Goal: Task Accomplishment & Management: Manage account settings

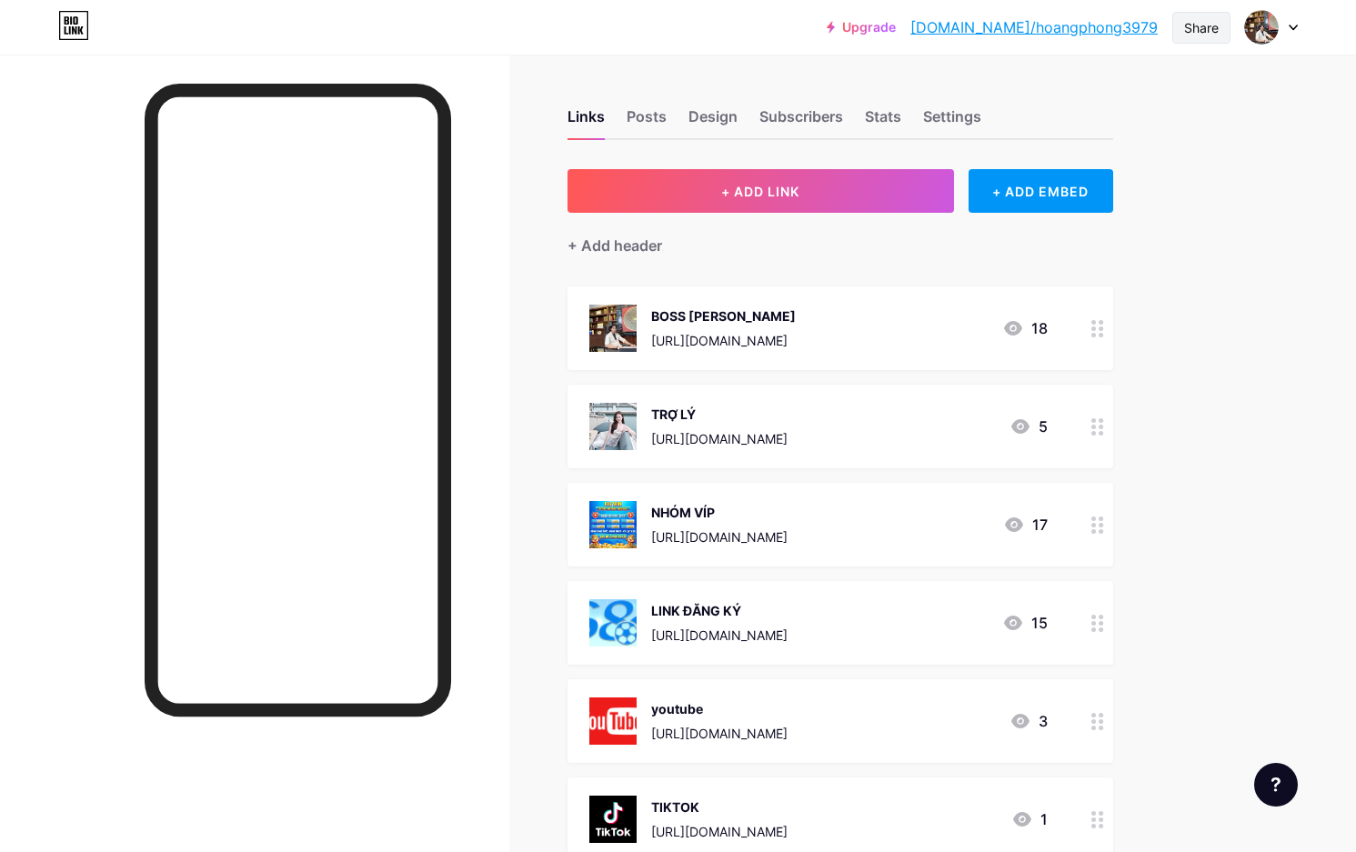
click at [1195, 28] on div "Share" at bounding box center [1201, 27] width 35 height 19
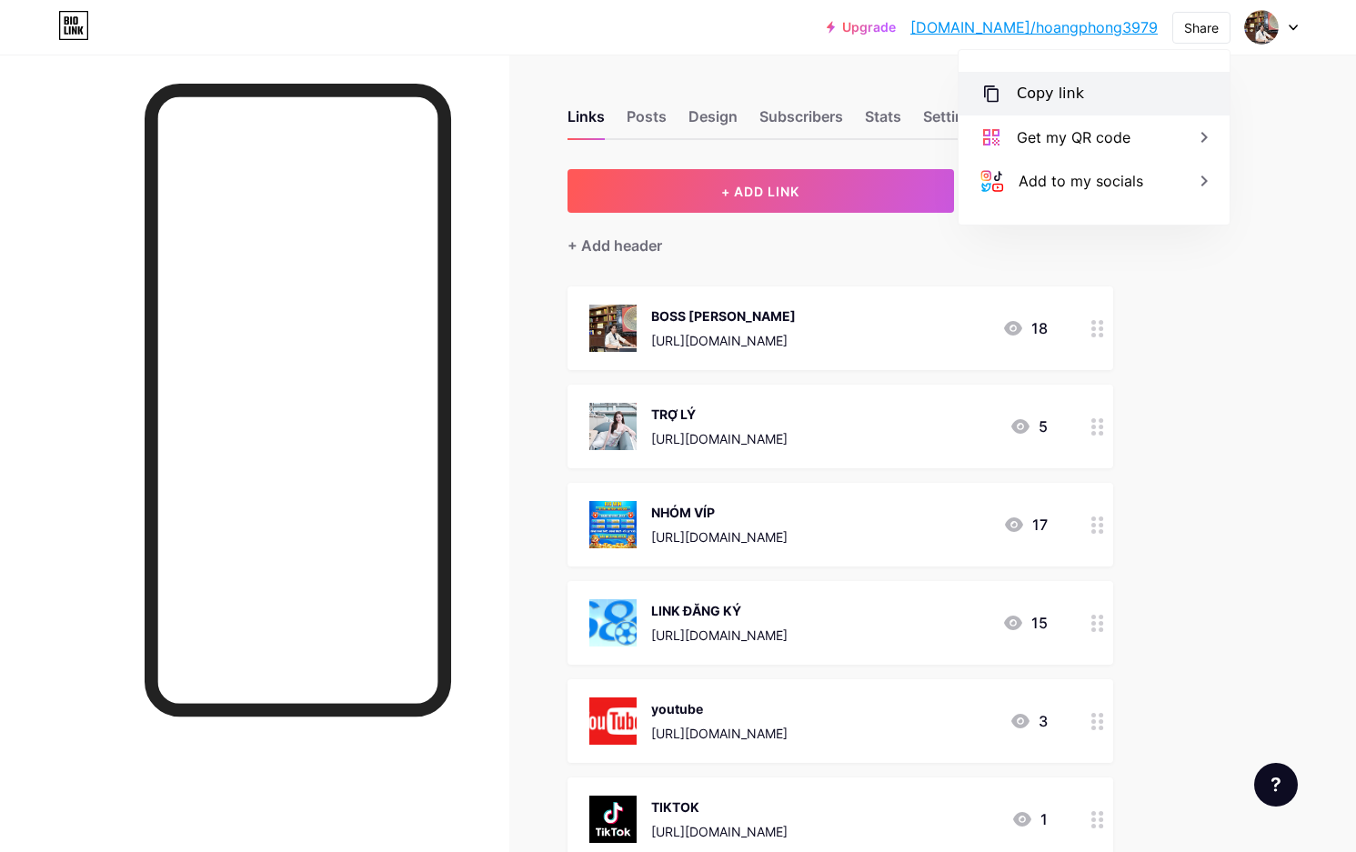
click at [1077, 99] on div "Copy link" at bounding box center [1094, 94] width 271 height 44
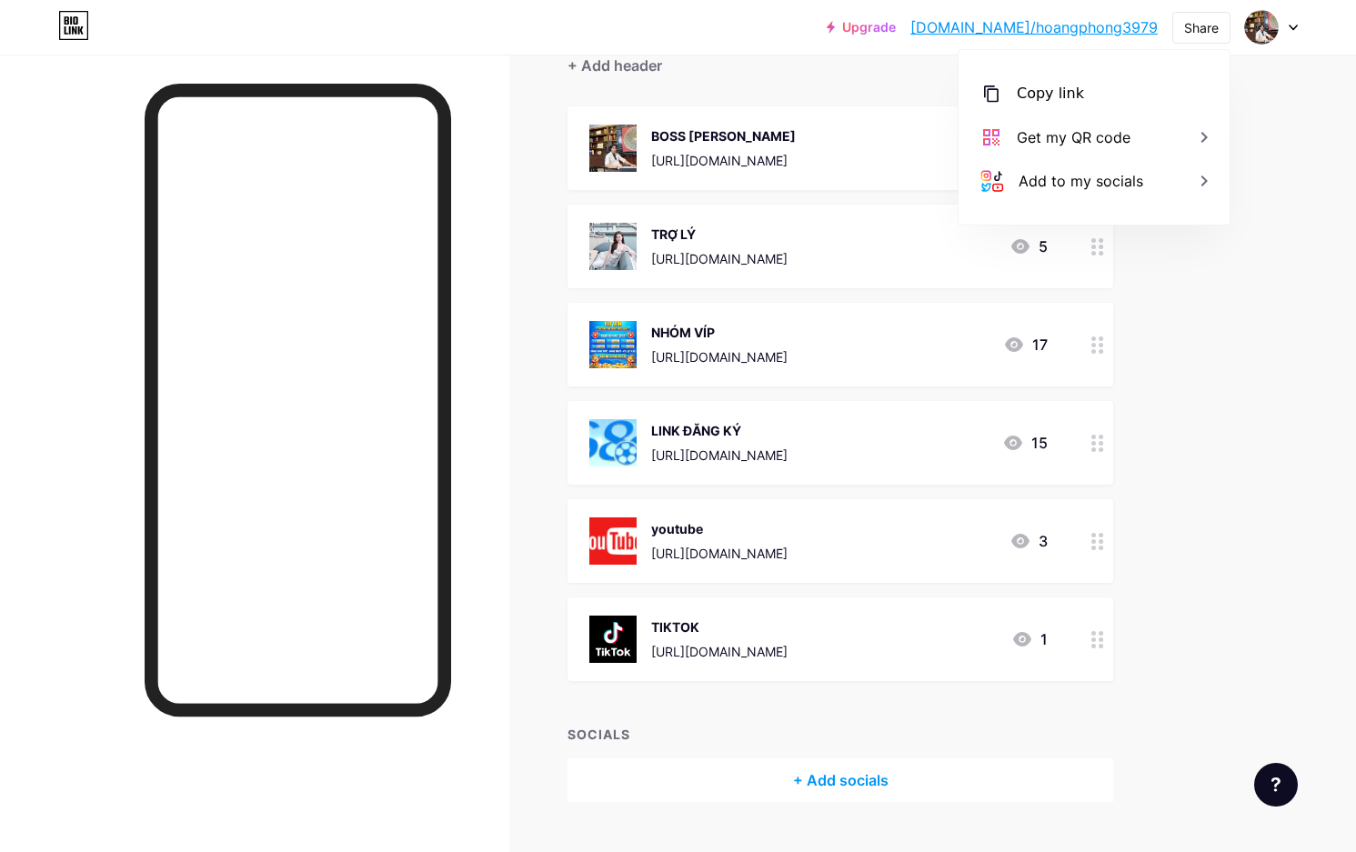
scroll to position [220, 0]
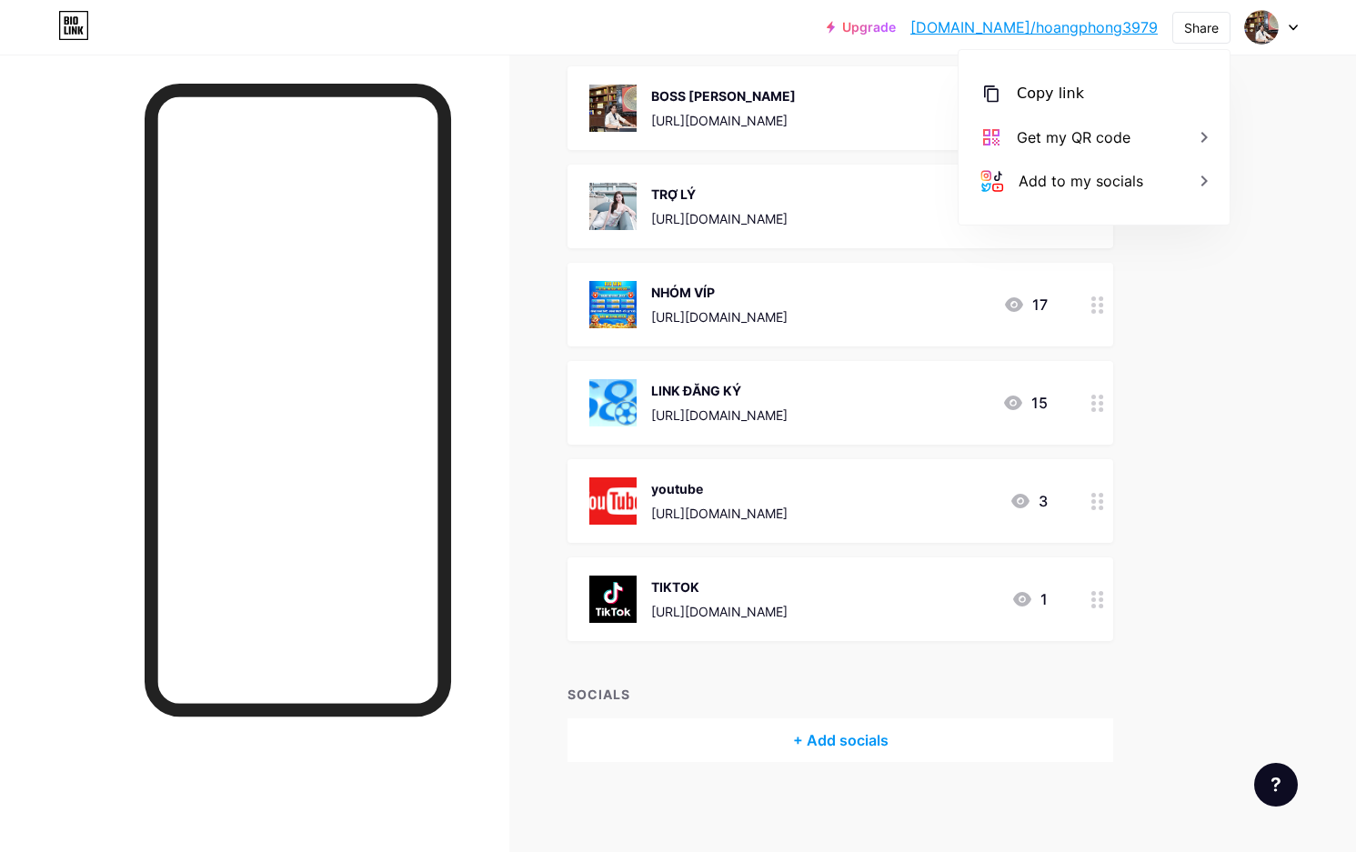
click at [1098, 593] on icon at bounding box center [1098, 599] width 13 height 17
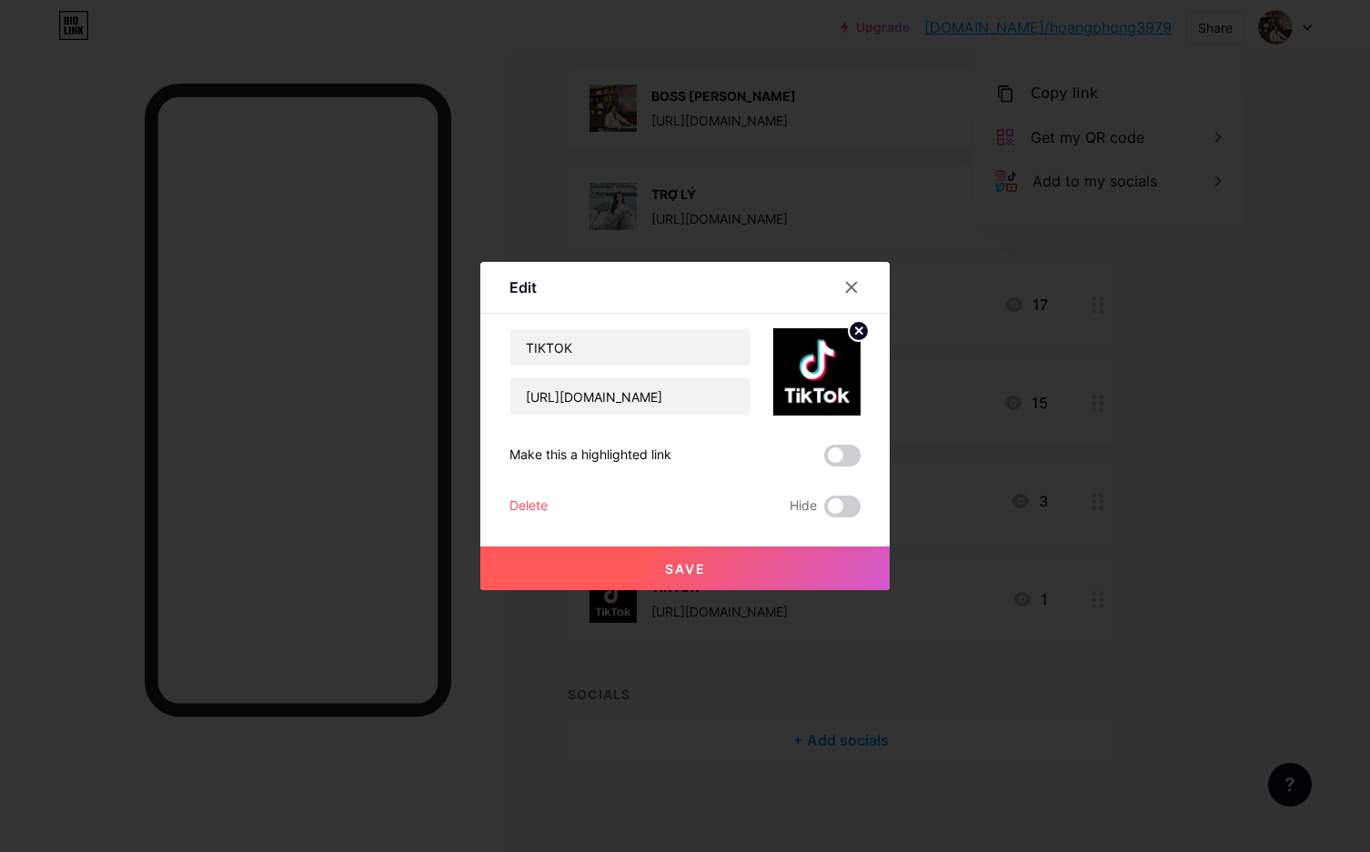
click at [855, 325] on circle at bounding box center [859, 331] width 20 height 20
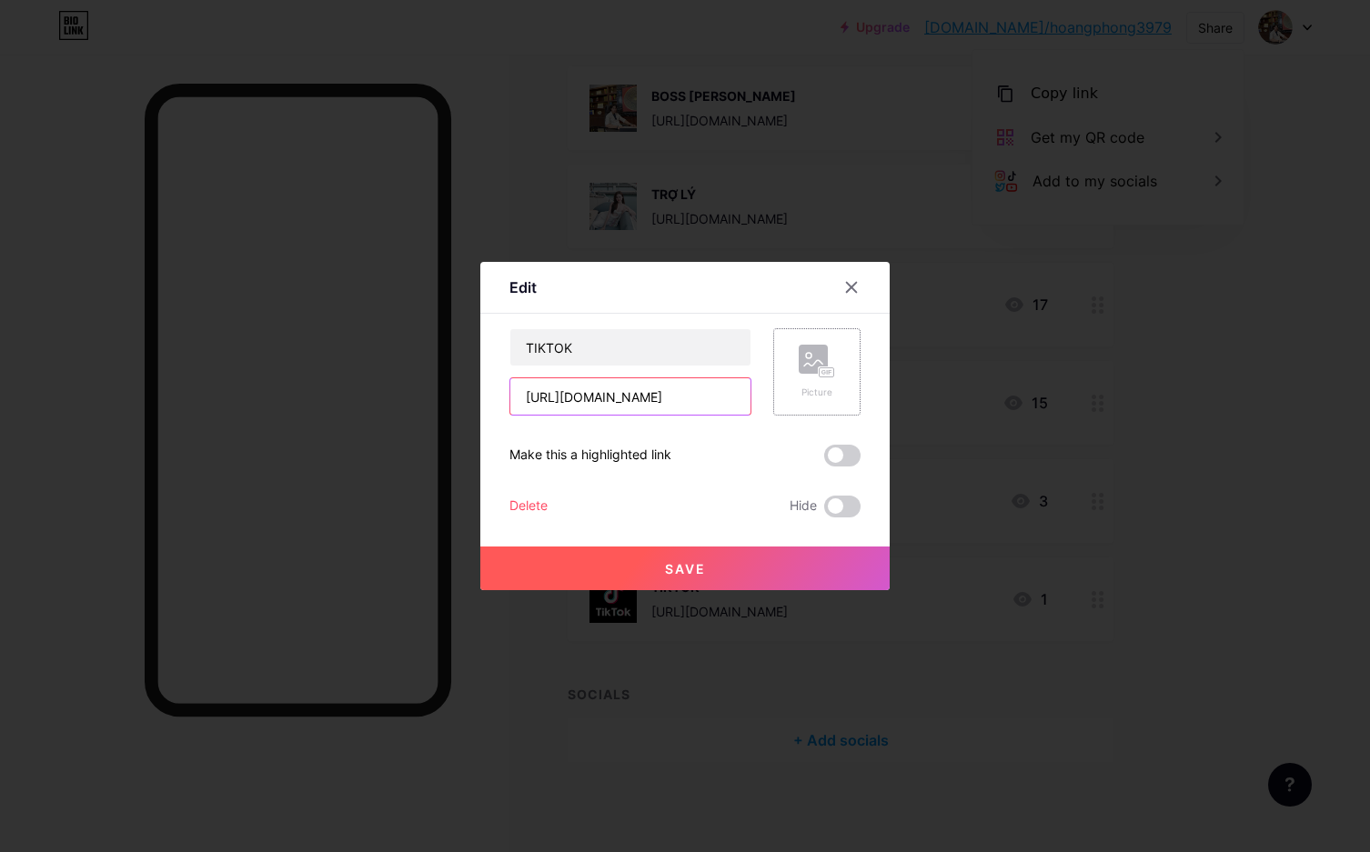
click at [712, 394] on input "[URL][DOMAIN_NAME]" at bounding box center [630, 396] width 240 height 36
click at [693, 358] on input "TIK" at bounding box center [630, 347] width 240 height 36
type input "T"
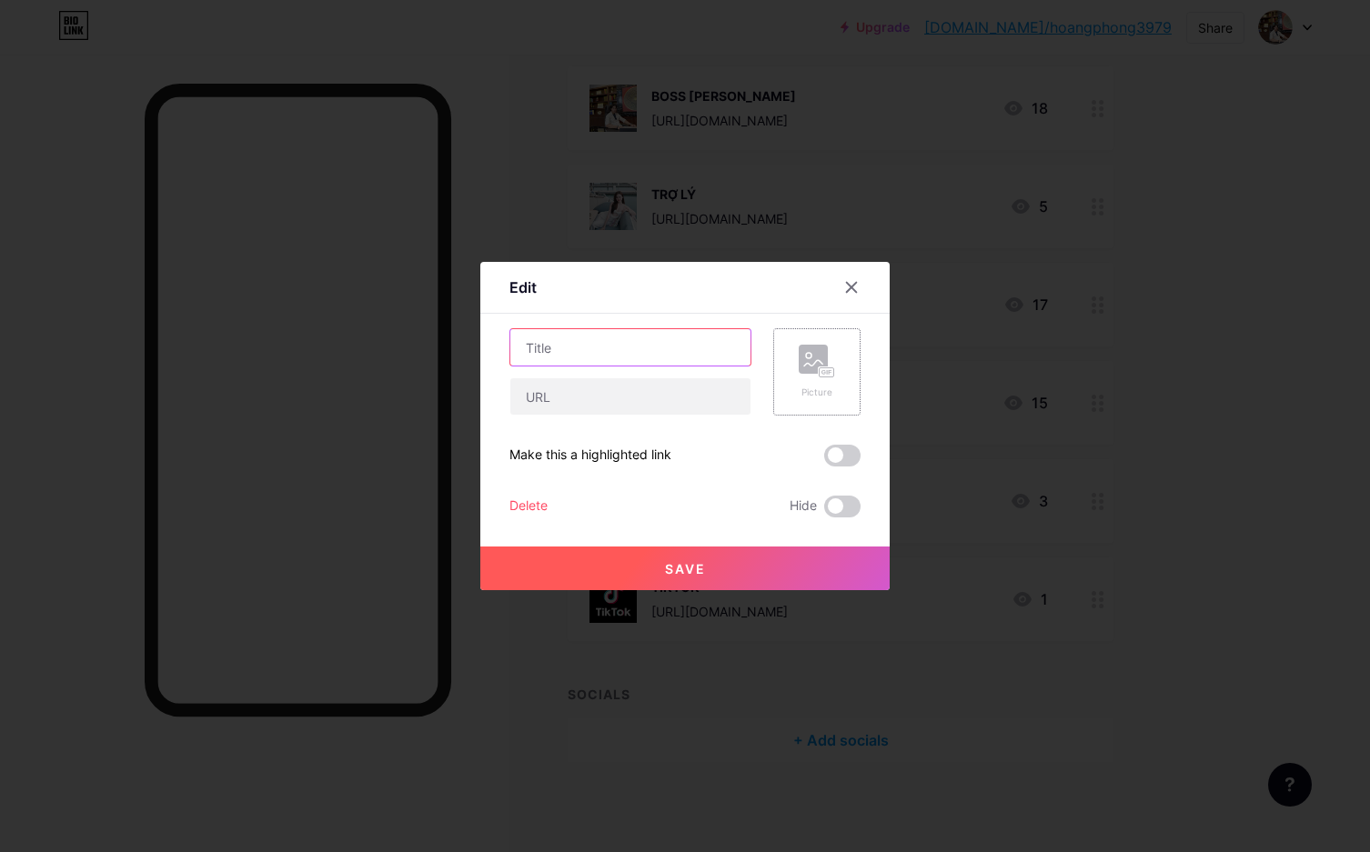
click at [693, 358] on input "text" at bounding box center [630, 347] width 240 height 36
click at [781, 579] on button "Save" at bounding box center [684, 569] width 409 height 44
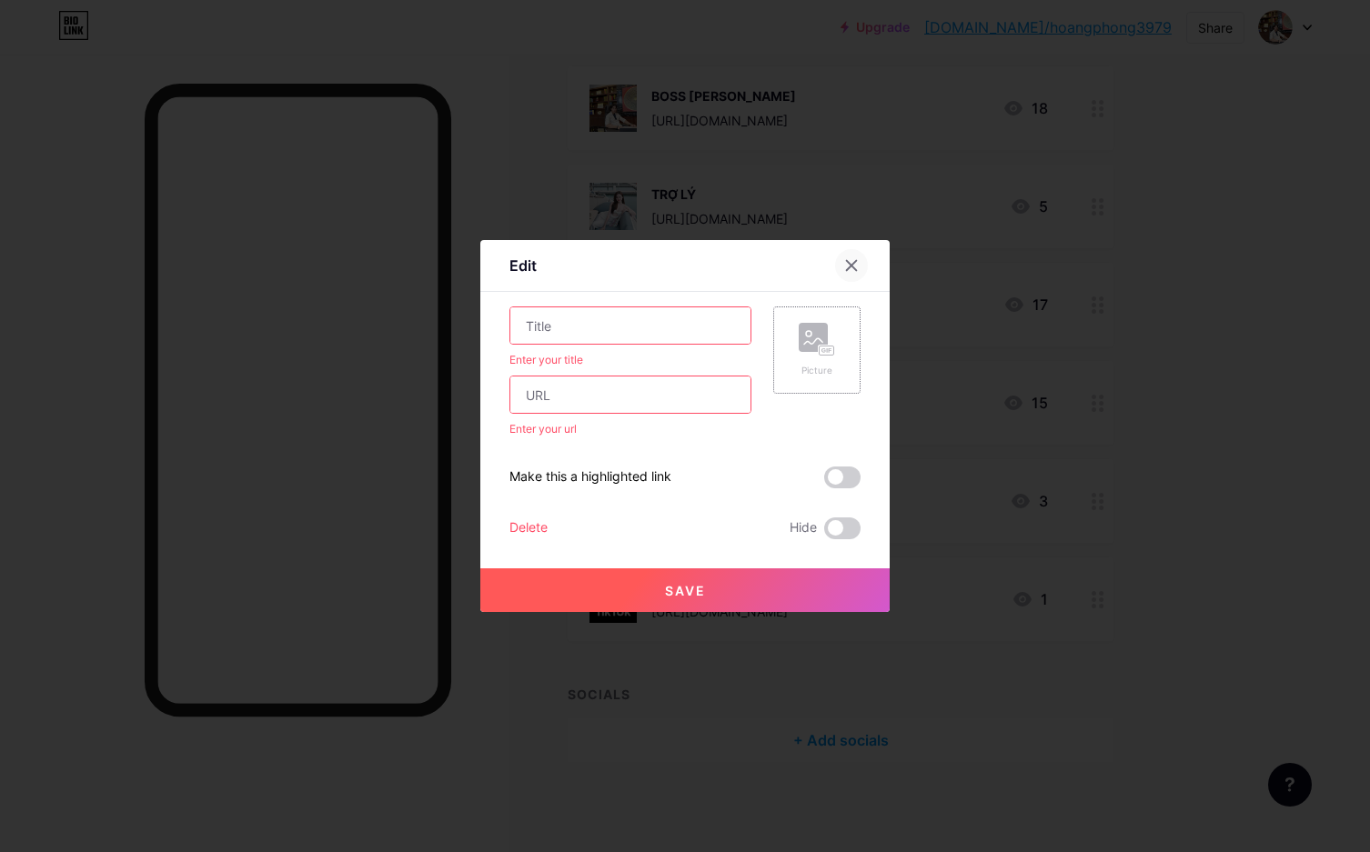
click at [851, 269] on icon at bounding box center [851, 265] width 15 height 15
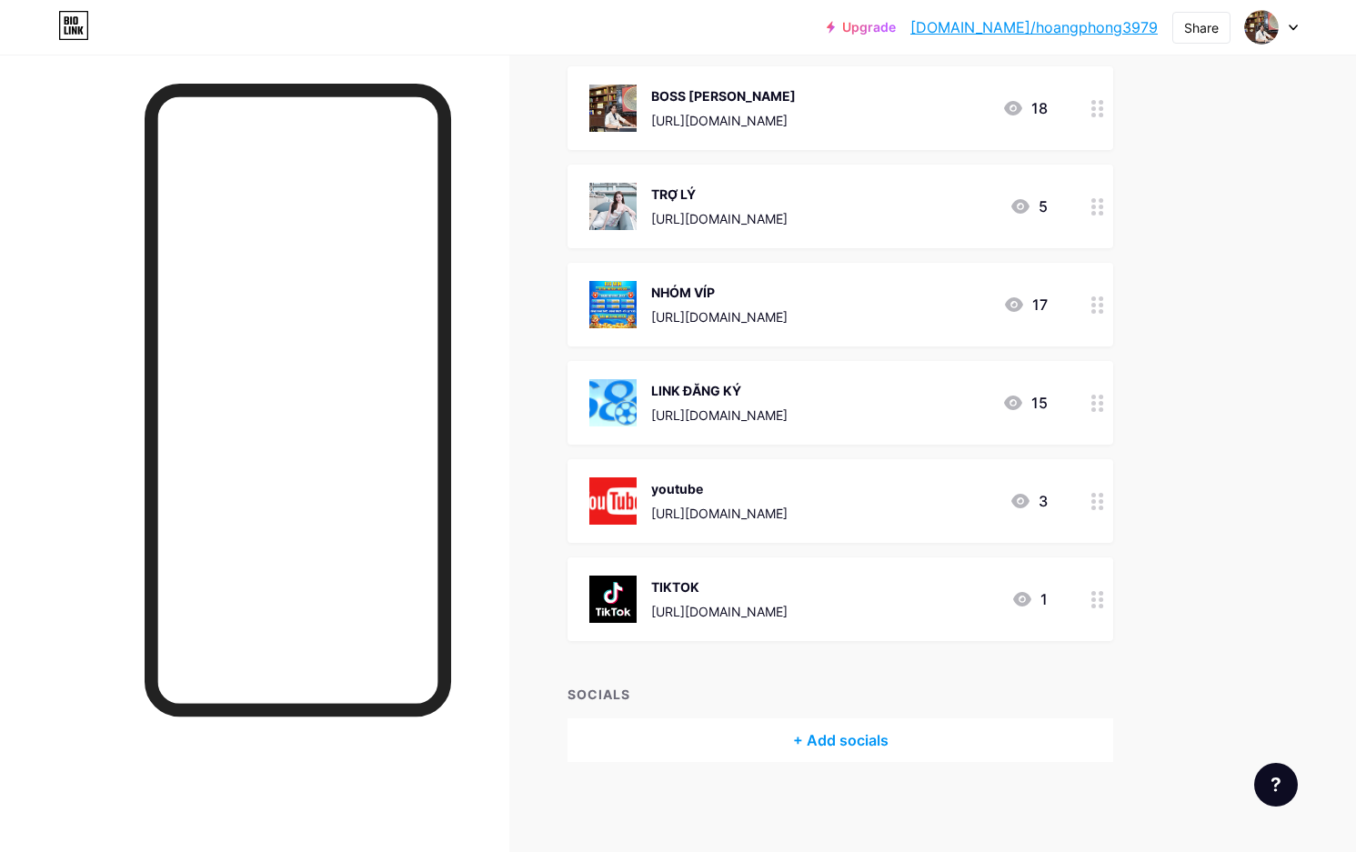
click at [1103, 604] on circle at bounding box center [1101, 606] width 5 height 5
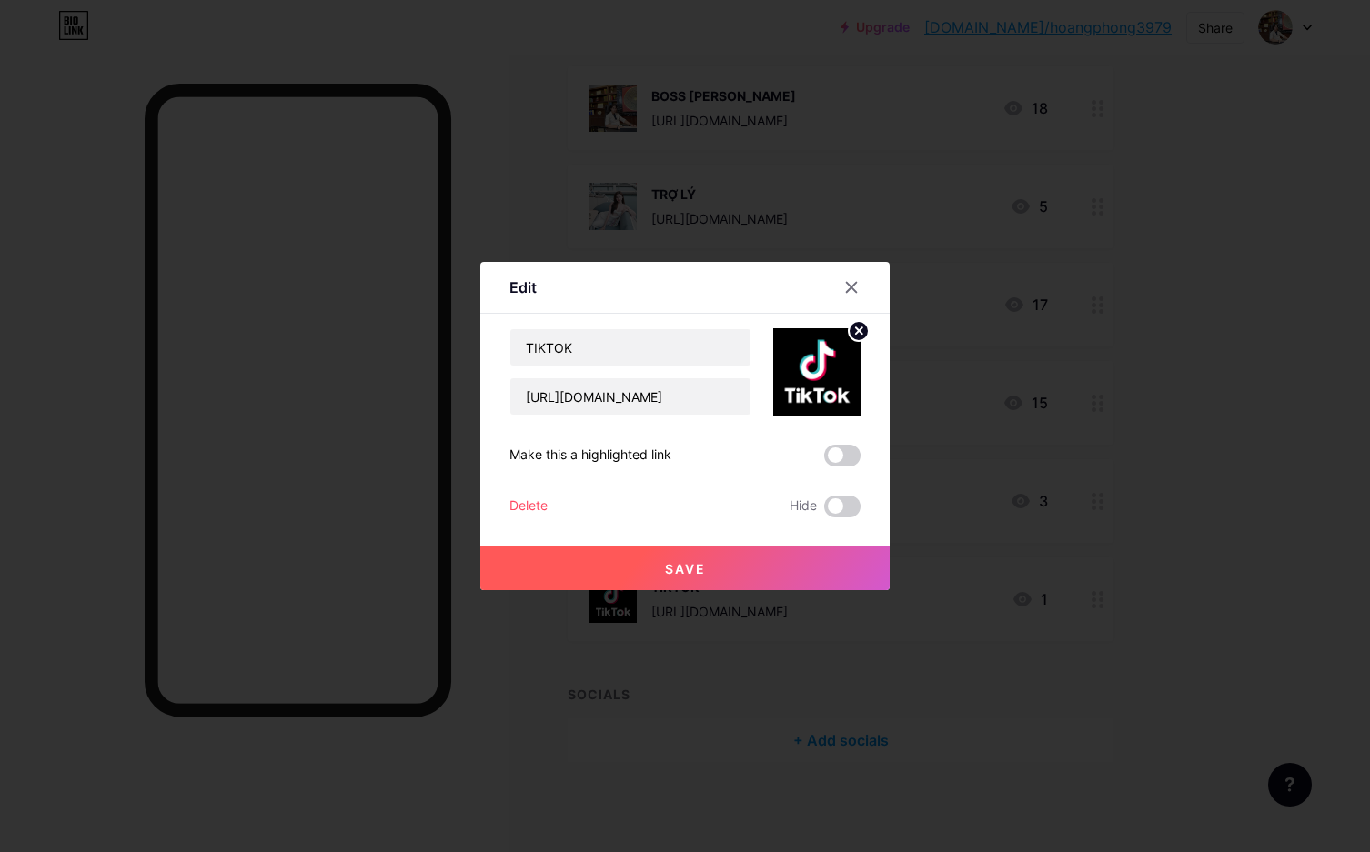
click at [847, 460] on span at bounding box center [842, 456] width 36 height 22
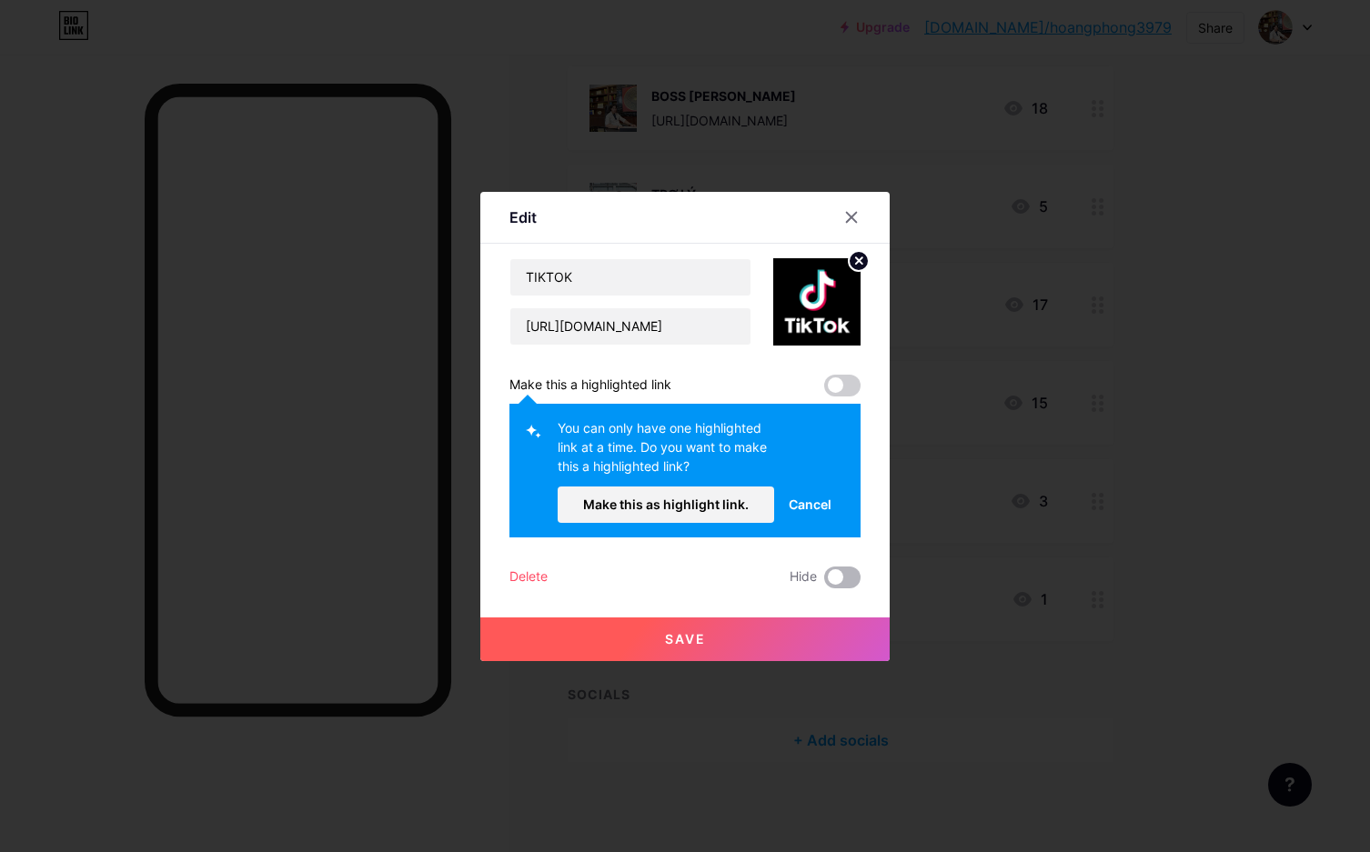
click at [842, 574] on span at bounding box center [842, 578] width 36 height 22
click at [824, 582] on input "checkbox" at bounding box center [824, 582] width 0 height 0
click at [852, 373] on div "TIKTOK [URL][DOMAIN_NAME] Make this a highlighted link You can only have one hi…" at bounding box center [684, 423] width 351 height 330
click at [852, 393] on span at bounding box center [842, 386] width 36 height 22
click at [782, 635] on button "Save" at bounding box center [684, 640] width 409 height 44
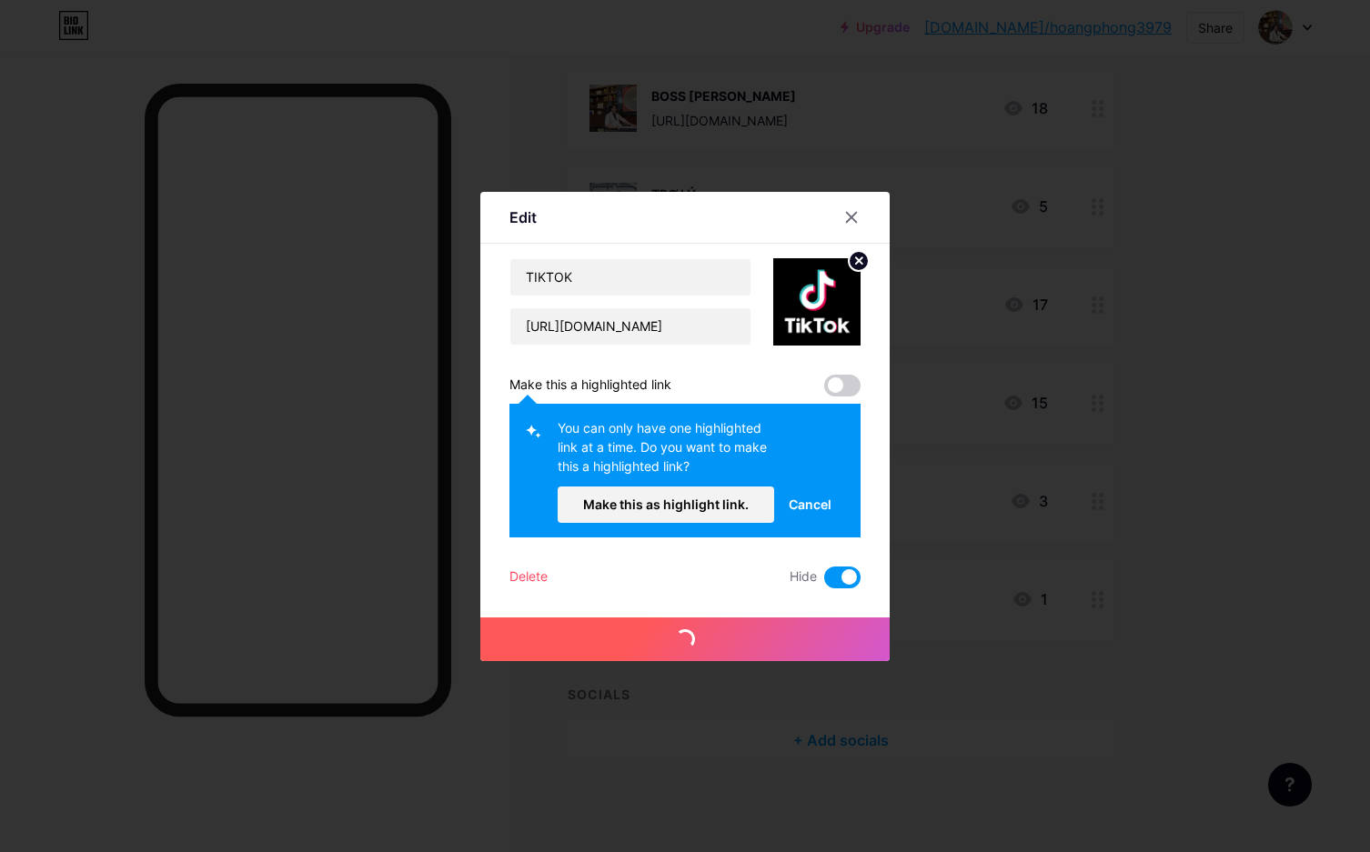
click at [858, 387] on div "Edit Content YouTube Play YouTube video without leaving your page. ADD Vimeo Pl…" at bounding box center [684, 426] width 409 height 469
click at [833, 387] on span at bounding box center [842, 386] width 36 height 22
drag, startPoint x: 855, startPoint y: 262, endPoint x: 860, endPoint y: 251, distance: 11.8
click at [859, 255] on circle at bounding box center [859, 261] width 20 height 20
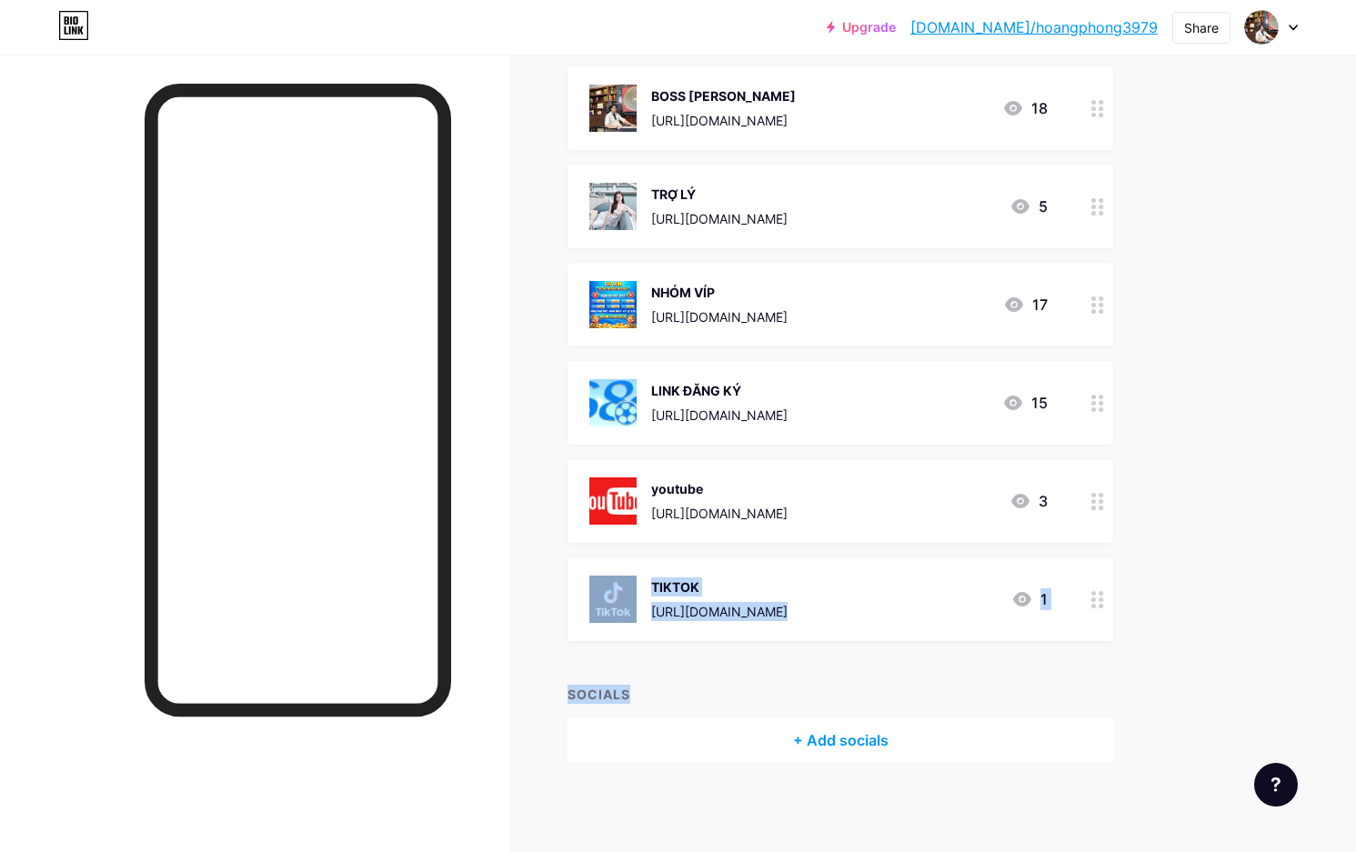
drag, startPoint x: 580, startPoint y: 565, endPoint x: 1171, endPoint y: 635, distance: 595.5
click at [1156, 640] on div "Links Posts Design Subscribers Stats Settings + ADD LINK + ADD EMBED + Add head…" at bounding box center [595, 343] width 1190 height 1019
click at [1198, 615] on div "Upgrade [DOMAIN_NAME]/hoangp... [DOMAIN_NAME]/hoangphong3979 Share Switch accou…" at bounding box center [678, 317] width 1356 height 1074
click at [693, 797] on div "Links Posts Design Subscribers Stats Settings + ADD LINK + ADD EMBED + Add head…" at bounding box center [595, 343] width 1190 height 1019
click at [1108, 603] on div at bounding box center [1098, 600] width 31 height 84
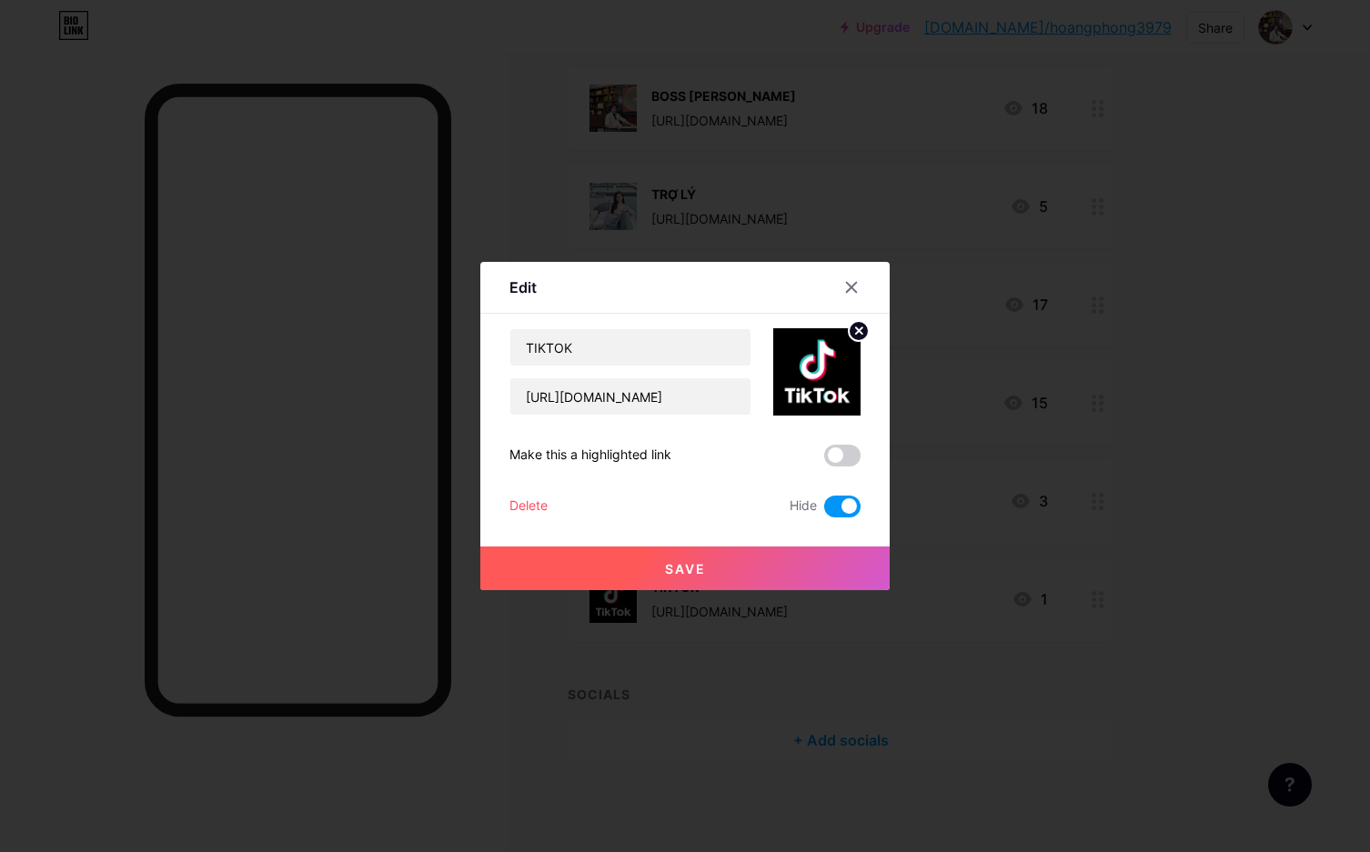
click at [831, 513] on label at bounding box center [842, 507] width 36 height 22
drag, startPoint x: 837, startPoint y: 507, endPoint x: 843, endPoint y: 497, distance: 11.9
click at [840, 505] on span at bounding box center [842, 507] width 36 height 22
click at [824, 511] on input "checkbox" at bounding box center [824, 511] width 0 height 0
click at [837, 457] on span at bounding box center [842, 456] width 36 height 22
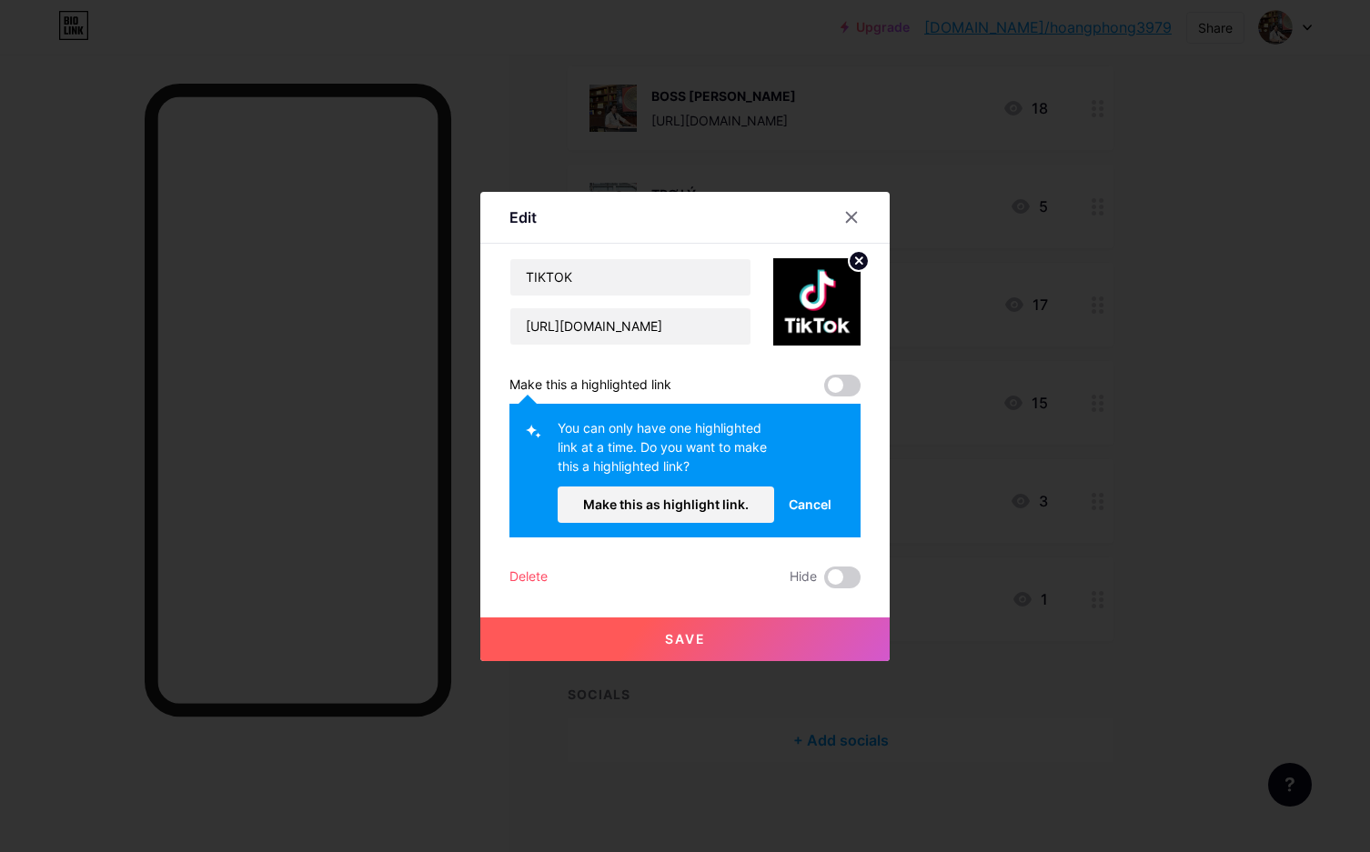
click at [860, 212] on div at bounding box center [851, 217] width 33 height 33
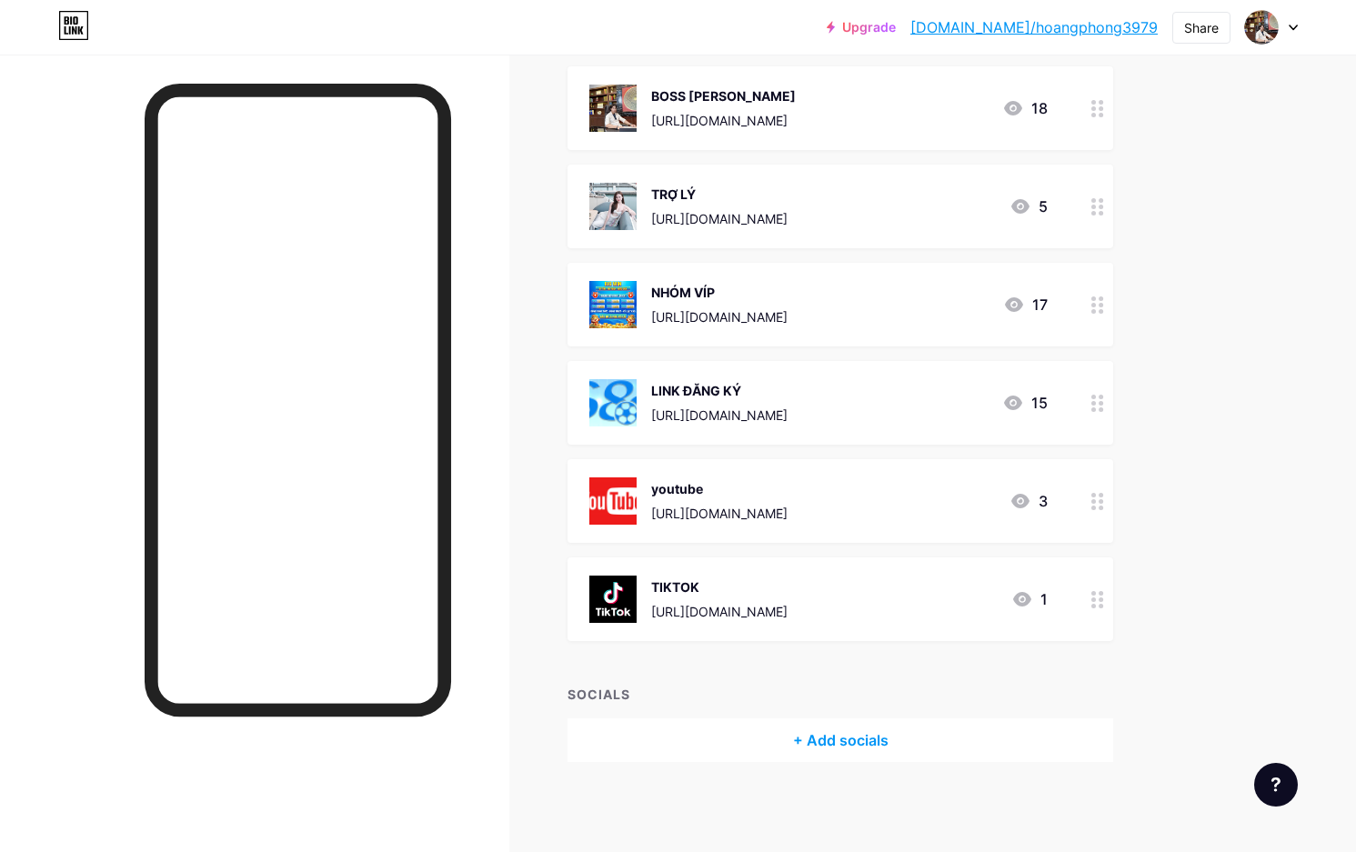
click at [752, 599] on div "TIKTOK [URL][DOMAIN_NAME]" at bounding box center [719, 599] width 136 height 47
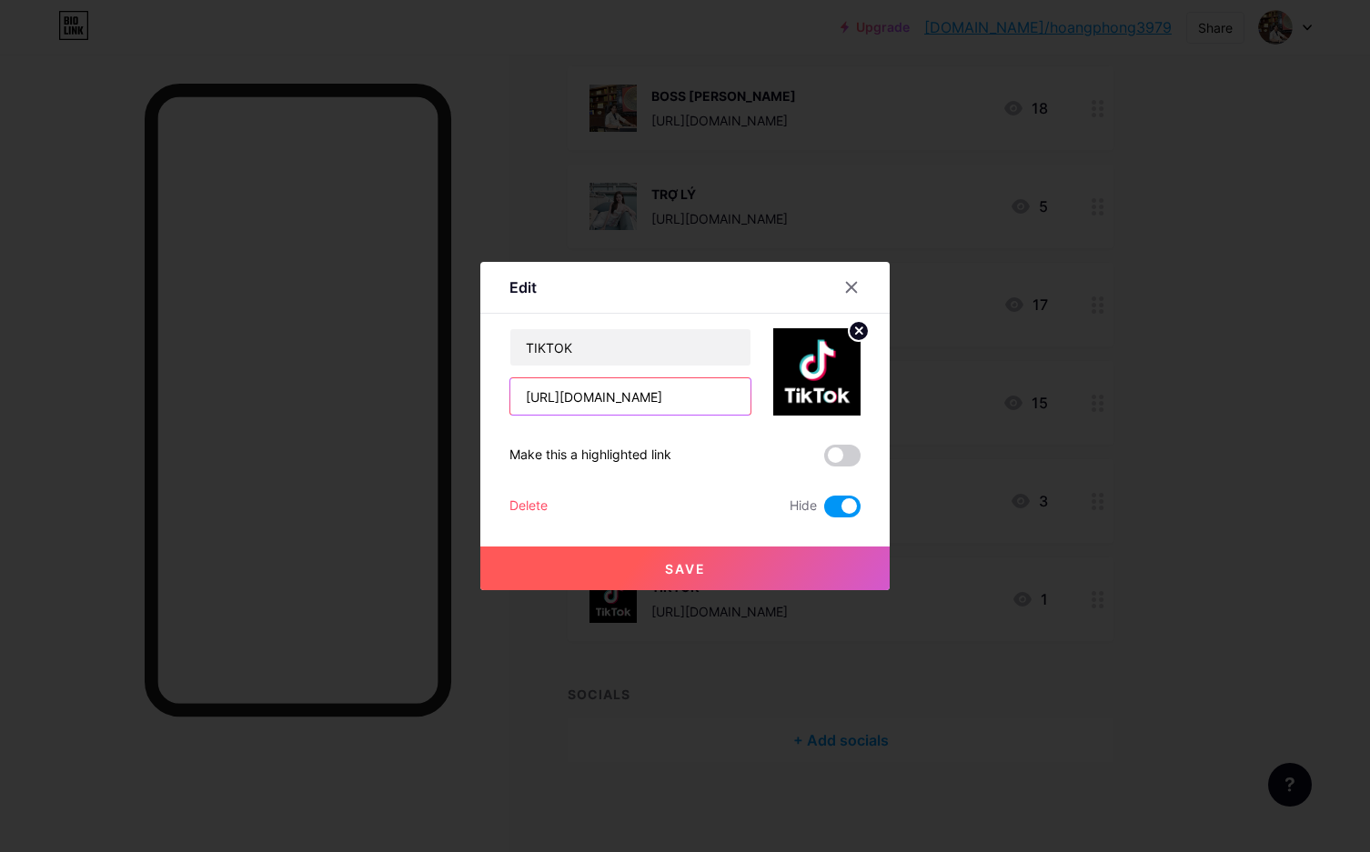
click at [724, 407] on input "[URL][DOMAIN_NAME]" at bounding box center [630, 396] width 240 height 36
click at [779, 580] on button "Save" at bounding box center [684, 569] width 409 height 44
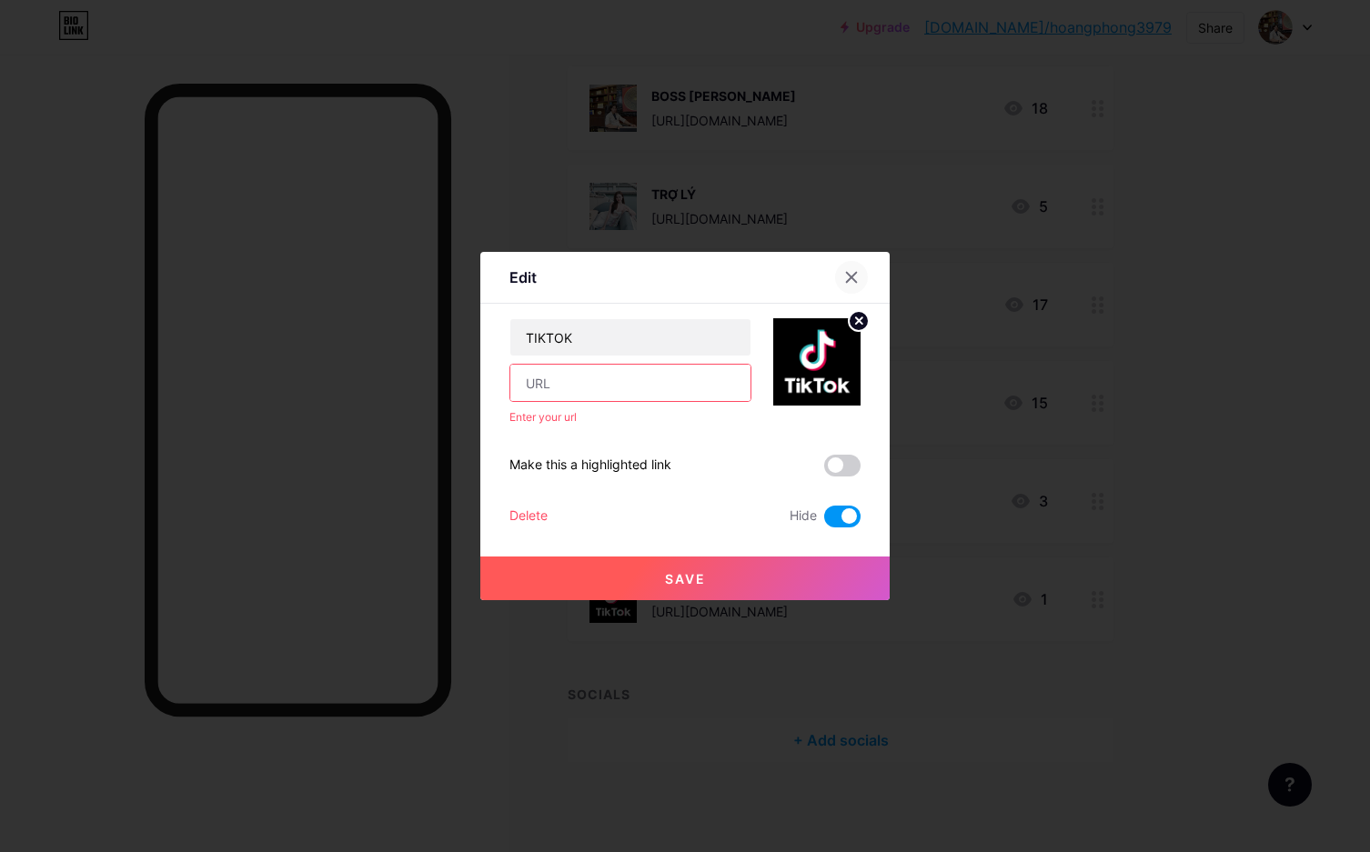
click at [841, 269] on div at bounding box center [851, 277] width 33 height 33
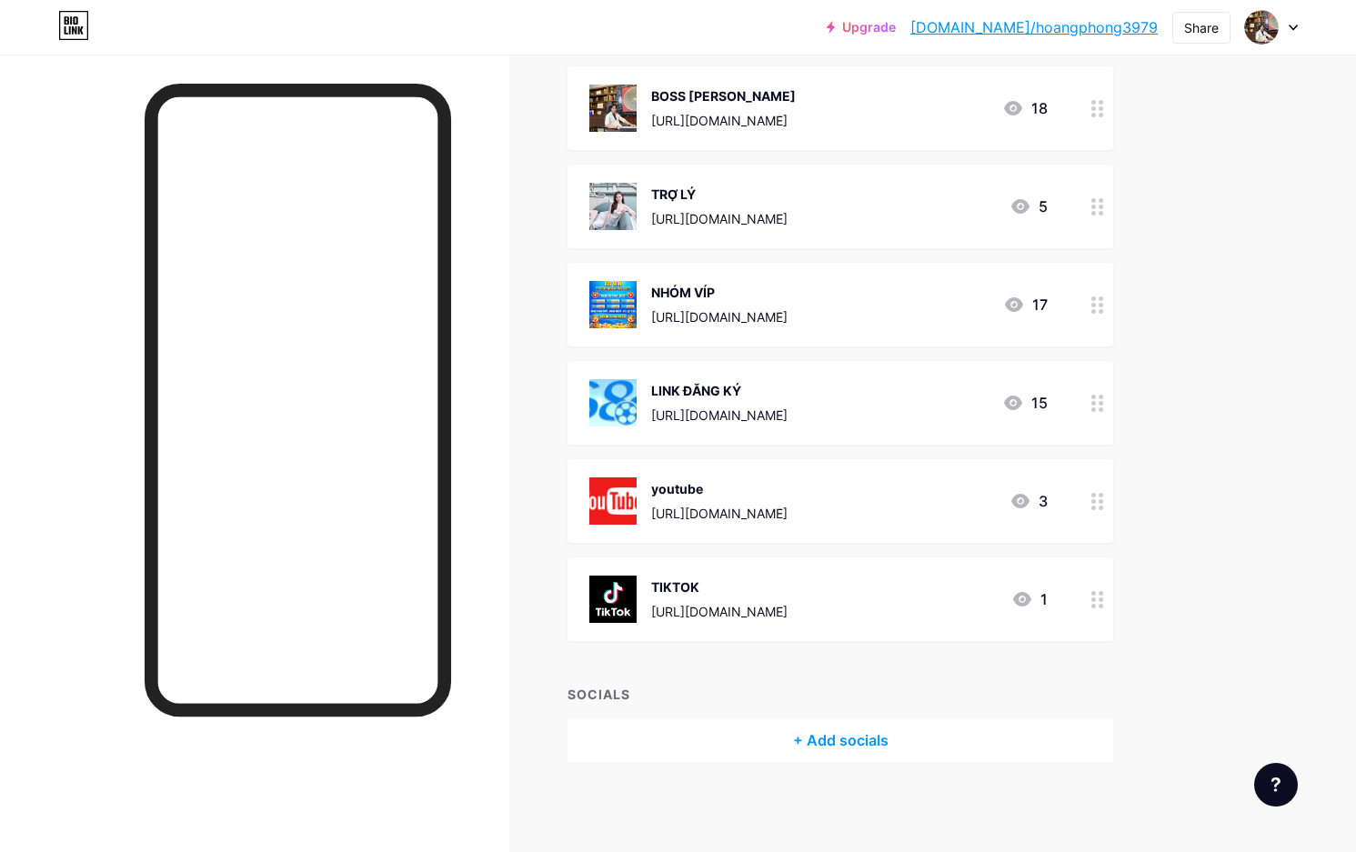
click at [1085, 21] on link "[DOMAIN_NAME]/hoangphong3979" at bounding box center [1034, 27] width 247 height 22
drag, startPoint x: 1116, startPoint y: 43, endPoint x: 1039, endPoint y: 16, distance: 81.7
click at [1039, 16] on div "Upgrade [DOMAIN_NAME]/hoangp... [DOMAIN_NAME]/hoangphong3979" at bounding box center [992, 27] width 331 height 33
click at [1006, 22] on link "[DOMAIN_NAME]/hoangphong3979" at bounding box center [1034, 27] width 247 height 22
click at [1104, 125] on div at bounding box center [1098, 108] width 31 height 84
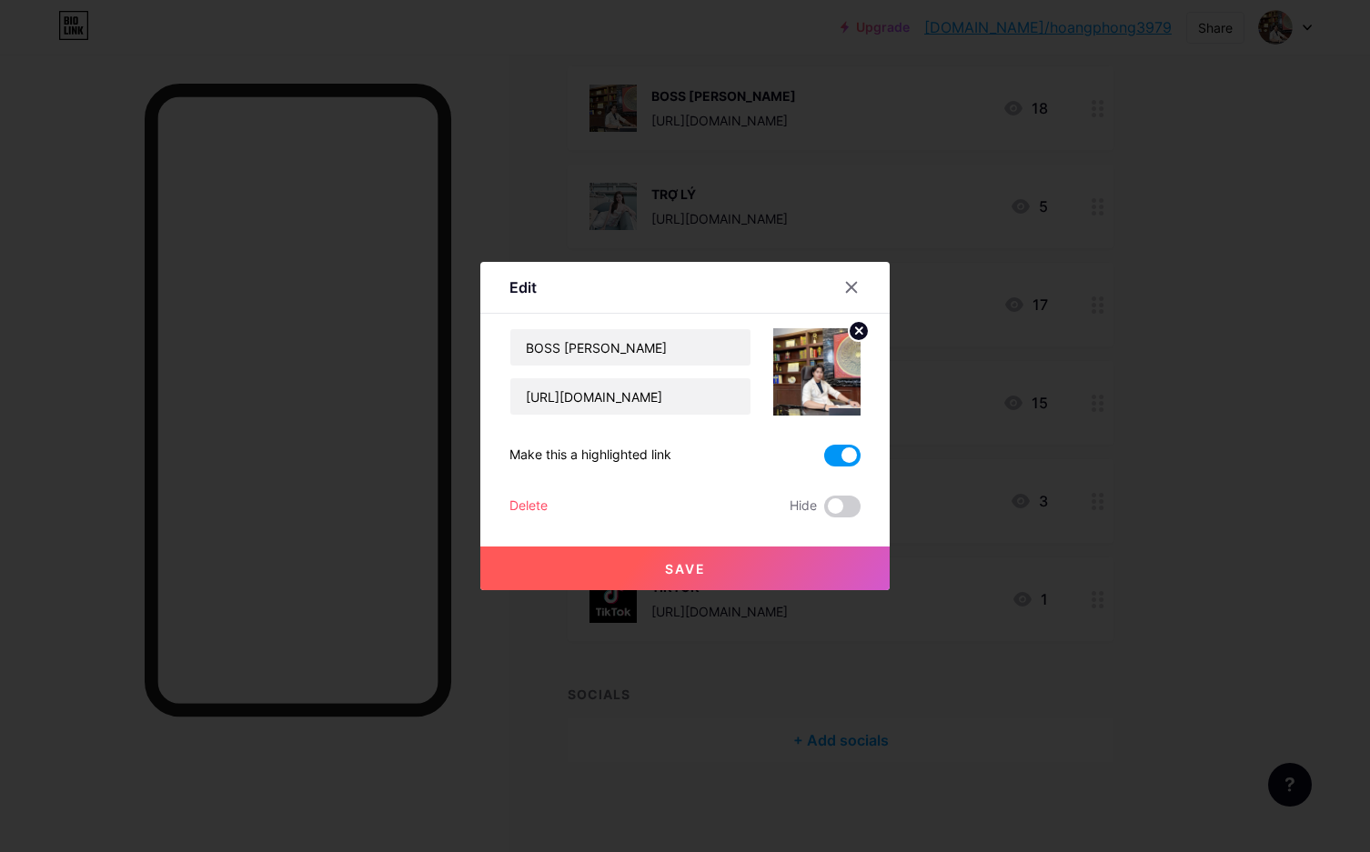
drag, startPoint x: 850, startPoint y: 284, endPoint x: 891, endPoint y: 215, distance: 80.4
click at [851, 278] on div at bounding box center [851, 287] width 33 height 33
